Goal: Task Accomplishment & Management: Use online tool/utility

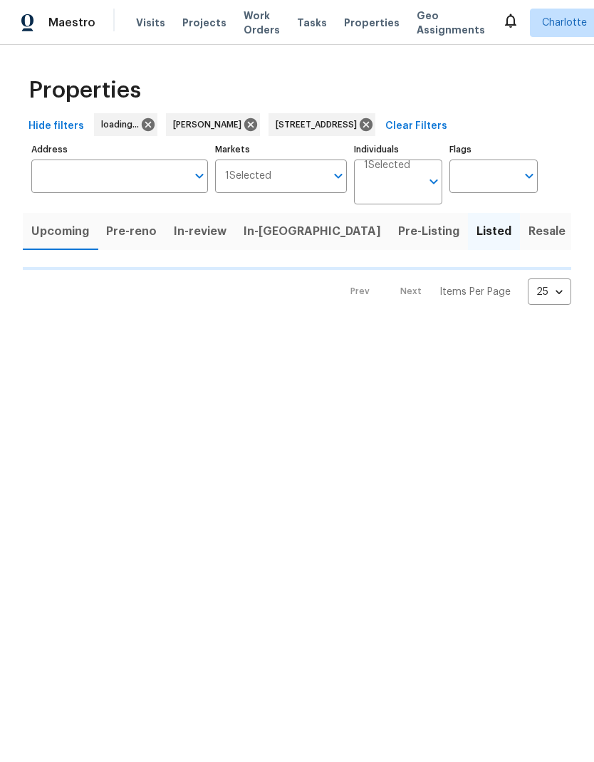
type input "[STREET_ADDRESS]"
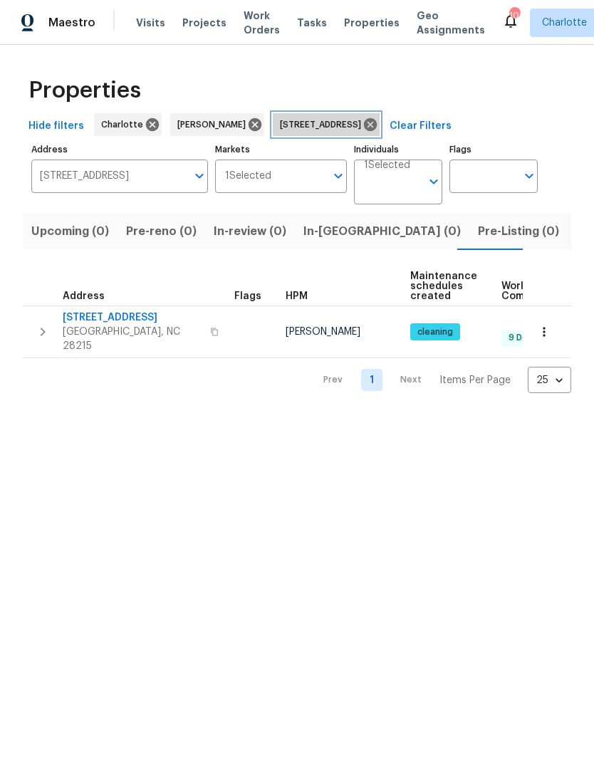
click at [379, 132] on div "[STREET_ADDRESS]" at bounding box center [326, 124] width 107 height 23
click at [378, 122] on icon at bounding box center [370, 125] width 16 height 16
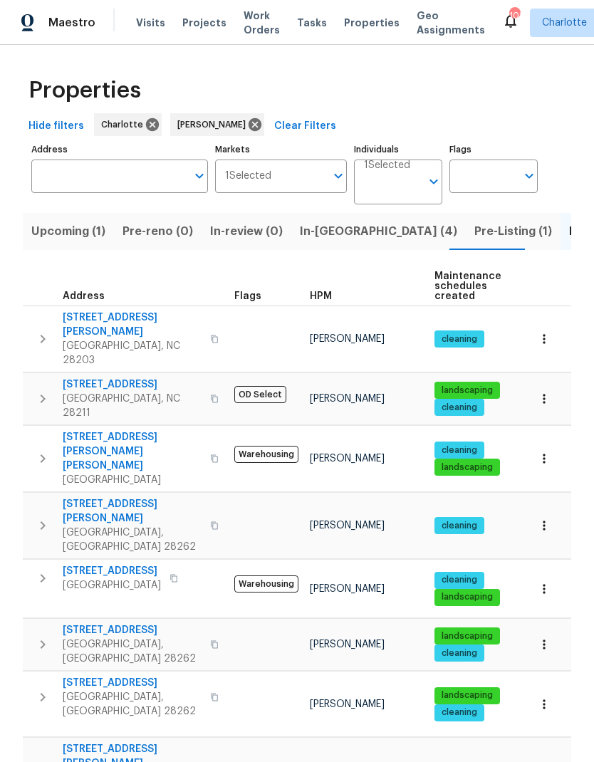
click at [331, 230] on span "In-[GEOGRAPHIC_DATA] (4)" at bounding box center [378, 231] width 157 height 20
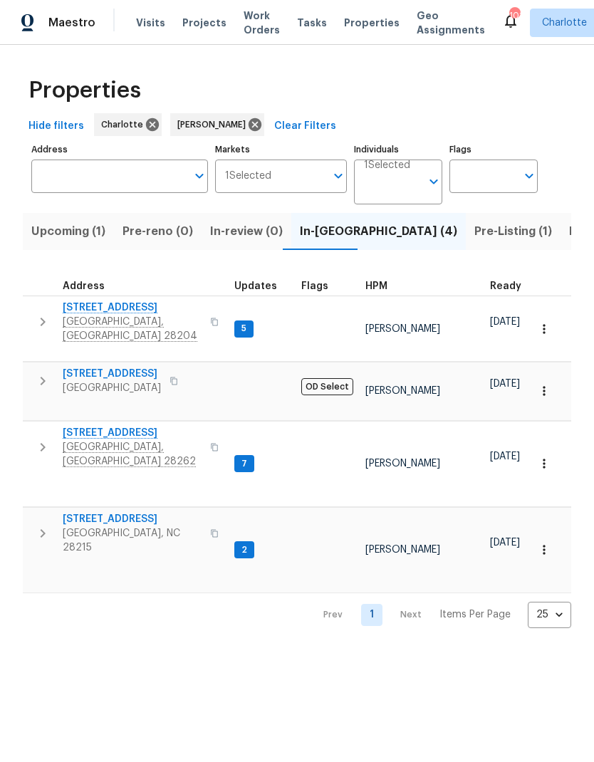
click at [122, 426] on span "[STREET_ADDRESS]" at bounding box center [132, 433] width 139 height 14
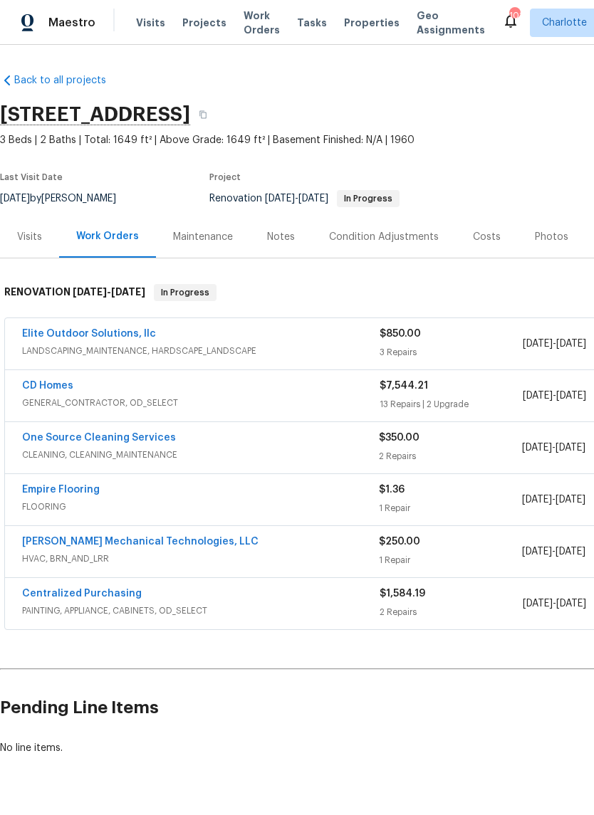
click at [146, 442] on link "One Source Cleaning Services" at bounding box center [99, 438] width 154 height 10
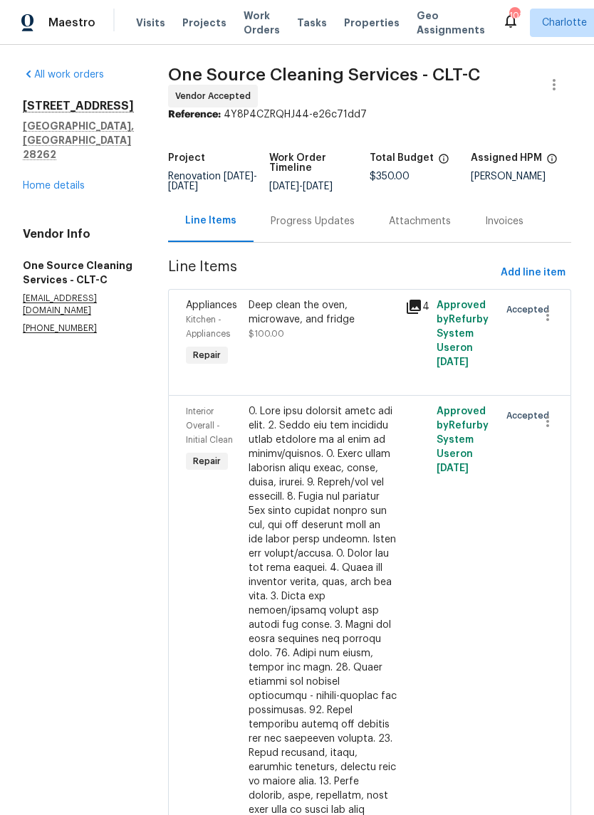
click at [342, 221] on div "Progress Updates" at bounding box center [313, 221] width 84 height 14
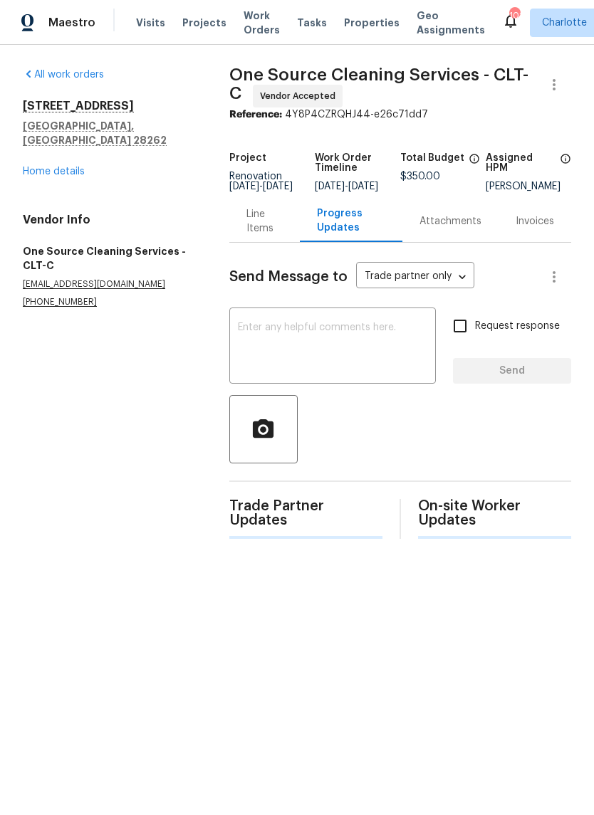
click at [395, 359] on textarea at bounding box center [332, 347] width 189 height 50
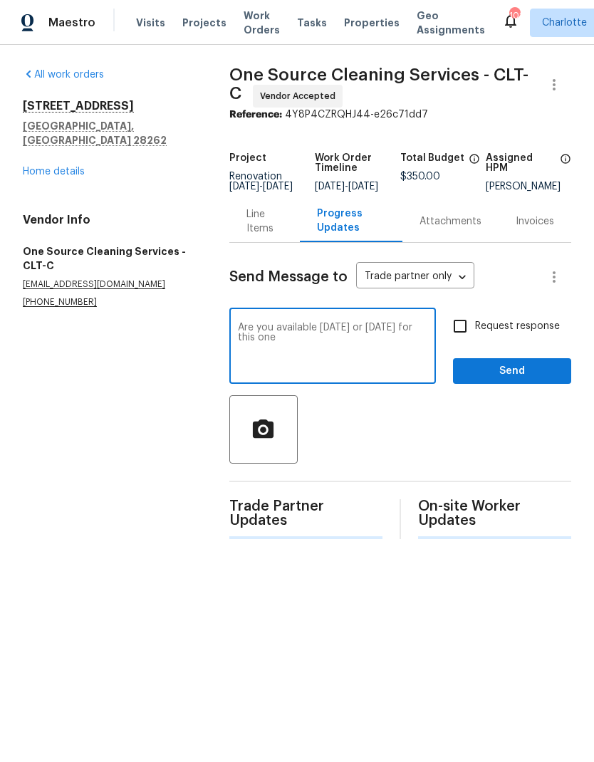
type textarea "Are you available Saturday or Sunday for this one"
click at [457, 339] on input "Request response" at bounding box center [460, 326] width 30 height 30
checkbox input "true"
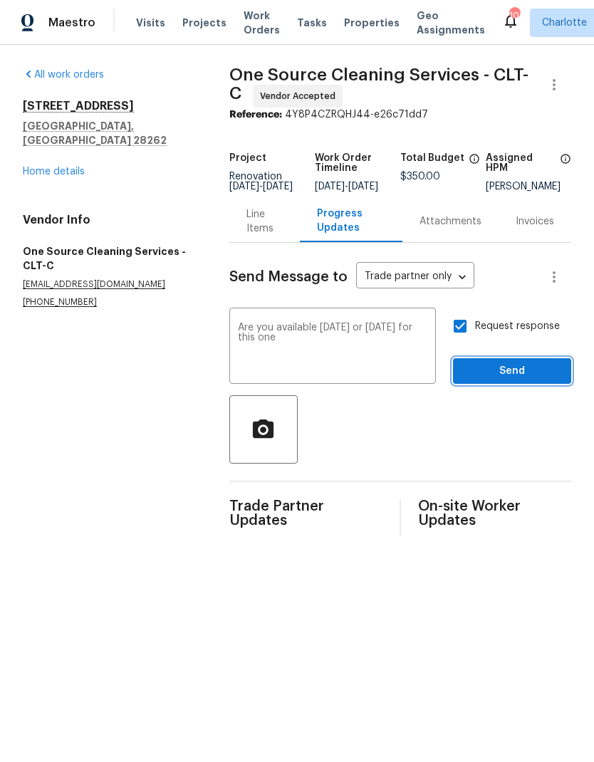
click at [512, 384] on button "Send" at bounding box center [512, 371] width 118 height 26
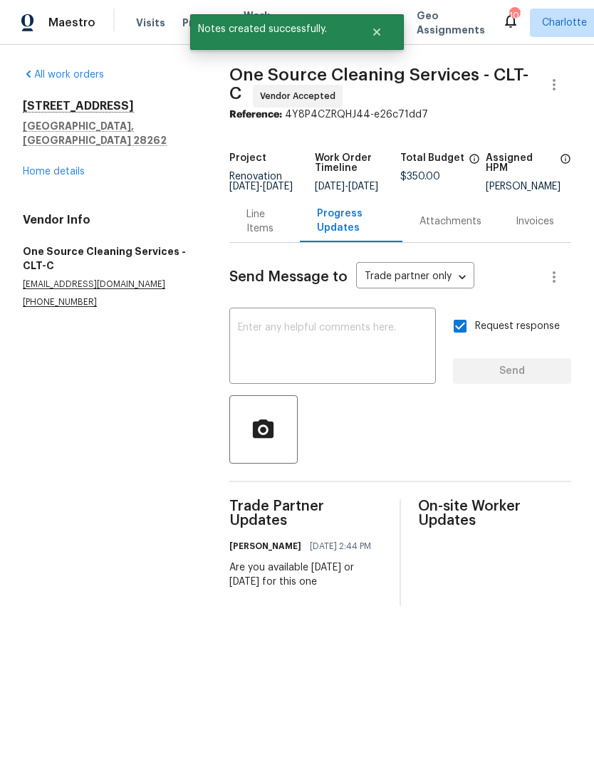
click at [65, 167] on link "Home details" at bounding box center [54, 172] width 62 height 10
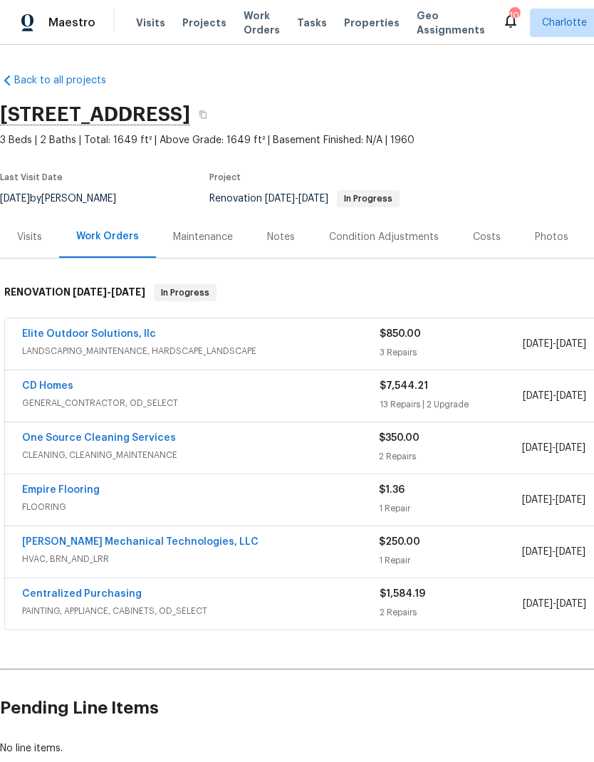
click at [271, 252] on div "Notes" at bounding box center [281, 237] width 62 height 42
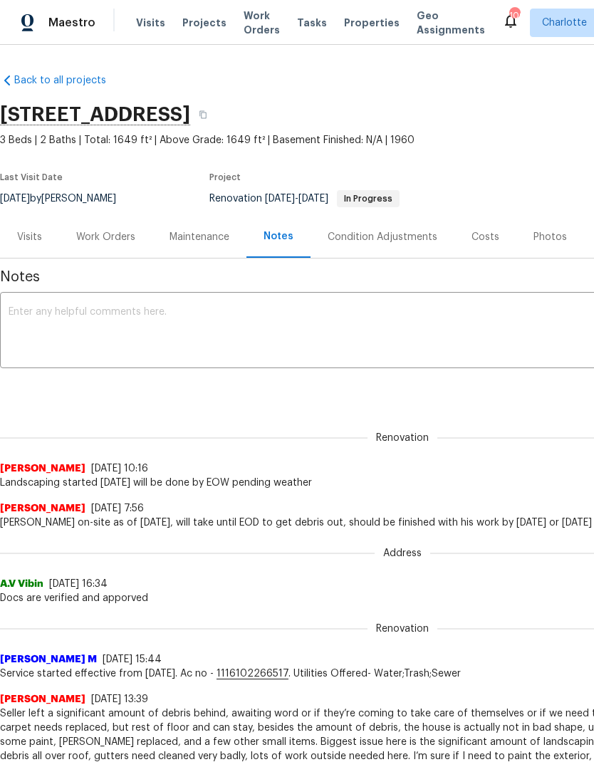
click at [445, 345] on textarea at bounding box center [402, 332] width 787 height 50
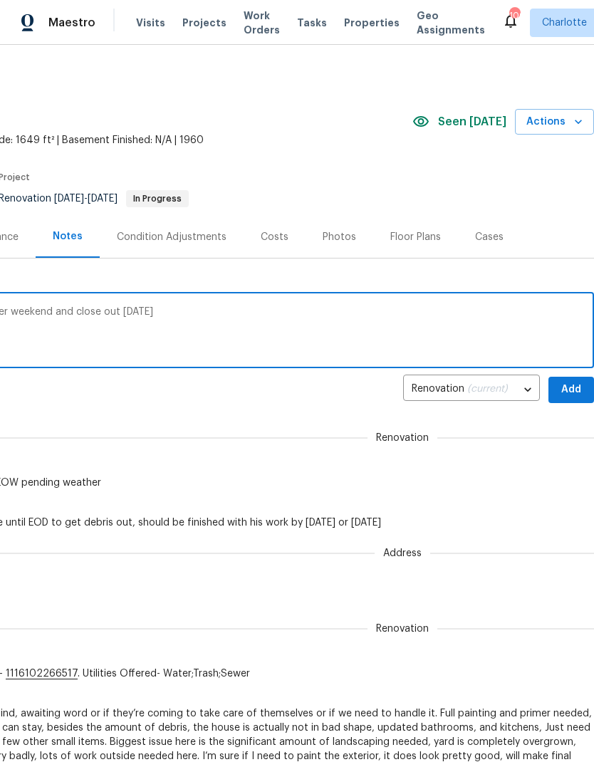
scroll to position [0, 211]
type textarea "Flooring tomorrow, GC punch on Friday, clean over weekend and close out on Mond…"
click at [571, 390] on span "Add" at bounding box center [571, 390] width 23 height 18
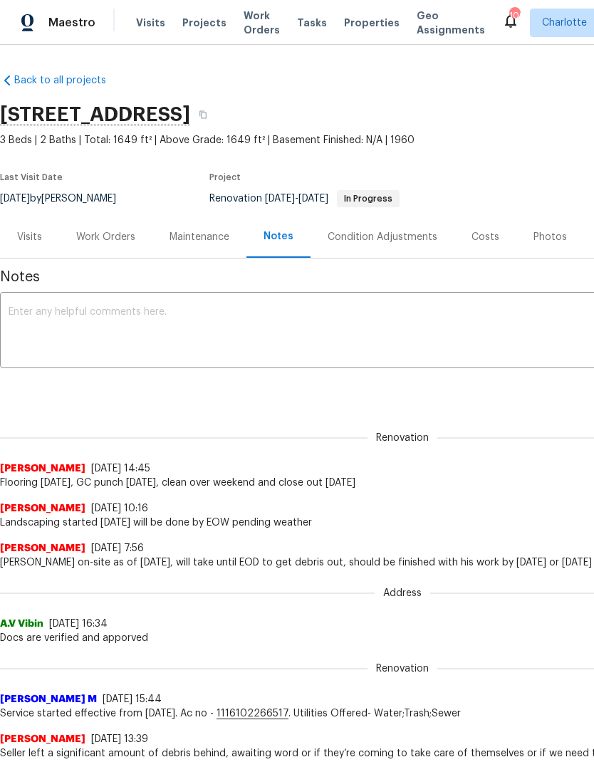
scroll to position [0, 0]
